Goal: Transaction & Acquisition: Purchase product/service

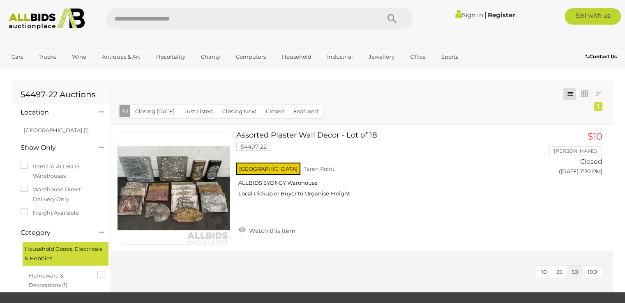
click at [169, 23] on input "text" at bounding box center [239, 18] width 266 height 21
type input "********"
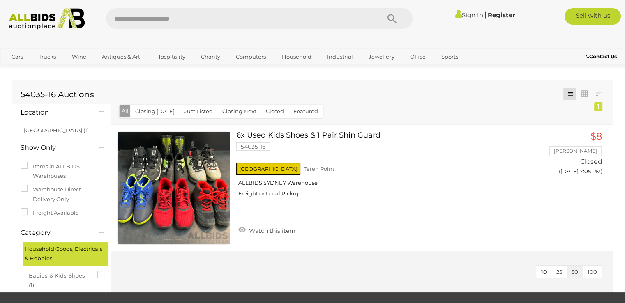
click at [202, 28] on input "text" at bounding box center [239, 18] width 266 height 21
click at [194, 14] on input "text" at bounding box center [239, 18] width 266 height 21
type input "********"
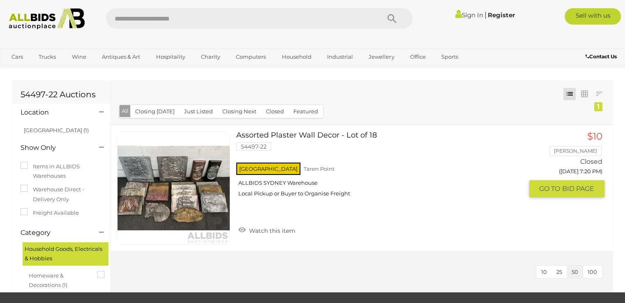
click at [307, 134] on link "Assorted Plaster Wall Decor - Lot of 18 54497-22 NSW Taren Point ALLBIDS SYDNEY…" at bounding box center [383, 168] width 280 height 72
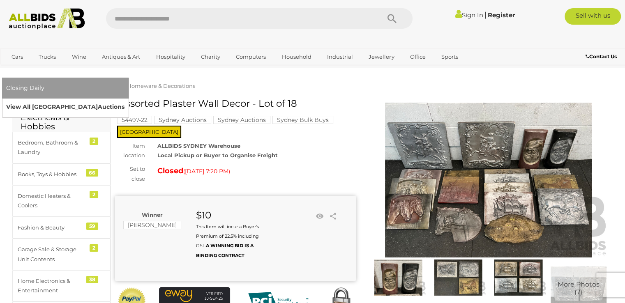
click at [125, 101] on link "View All Sydney Auctions" at bounding box center [65, 107] width 118 height 13
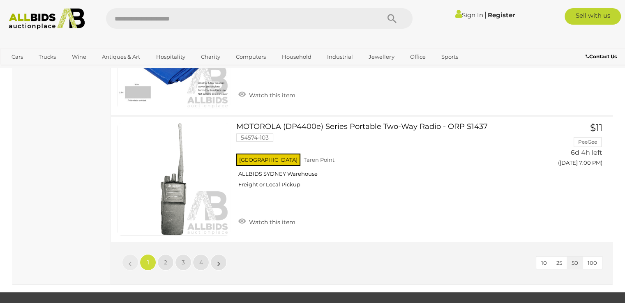
scroll to position [6414, 0]
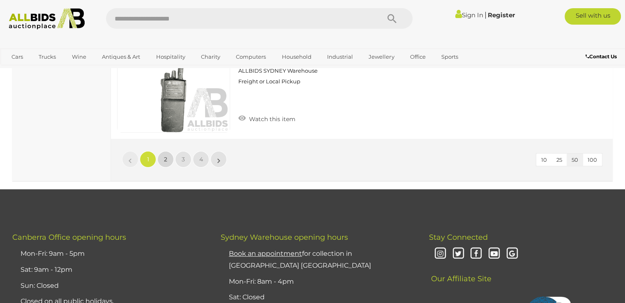
click at [169, 151] on link "2" at bounding box center [165, 159] width 16 height 16
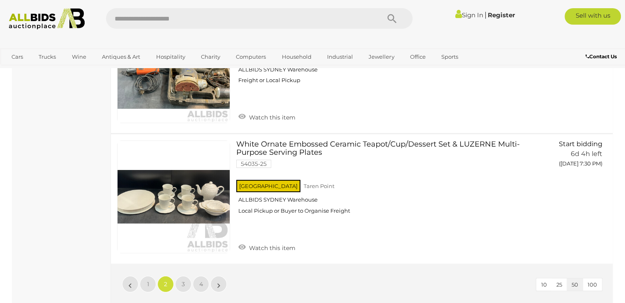
scroll to position [6331, 0]
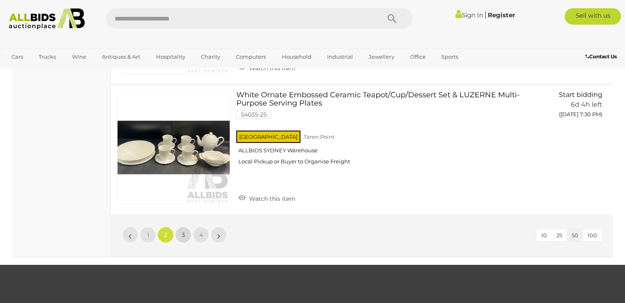
click at [186, 229] on link "3" at bounding box center [183, 235] width 16 height 16
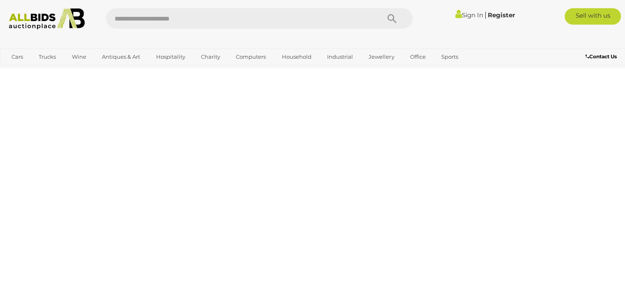
scroll to position [40, 0]
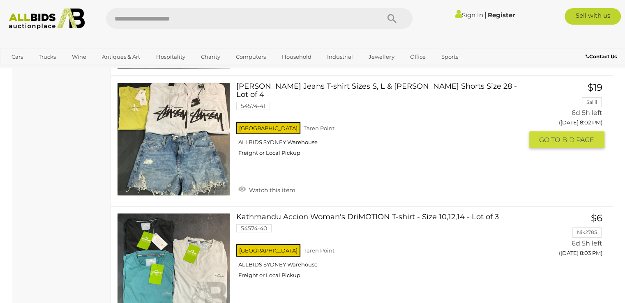
scroll to position [6249, 0]
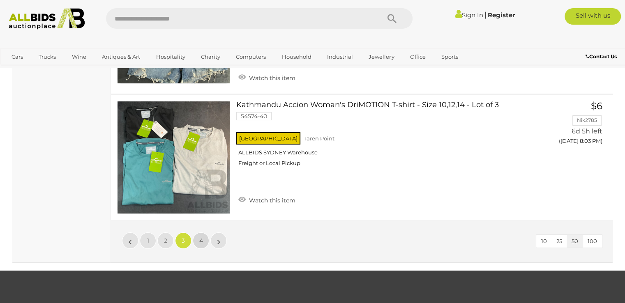
click at [204, 233] on link "4" at bounding box center [201, 241] width 16 height 16
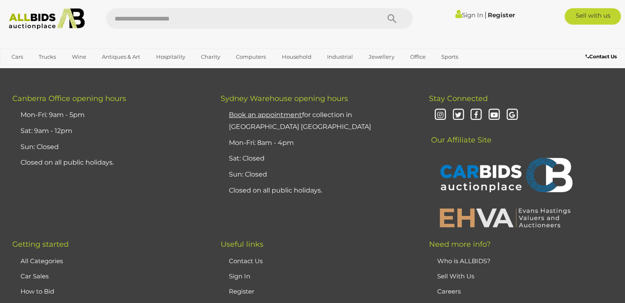
scroll to position [6578, 0]
